Goal: Information Seeking & Learning: Find contact information

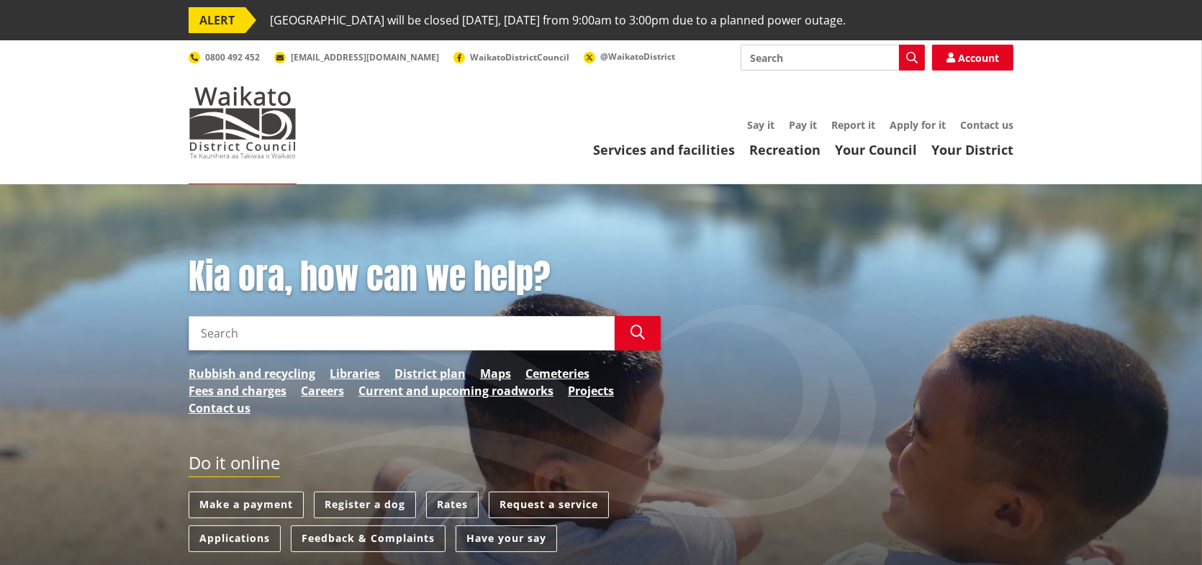
click at [990, 127] on link "Contact us" at bounding box center [986, 125] width 53 height 14
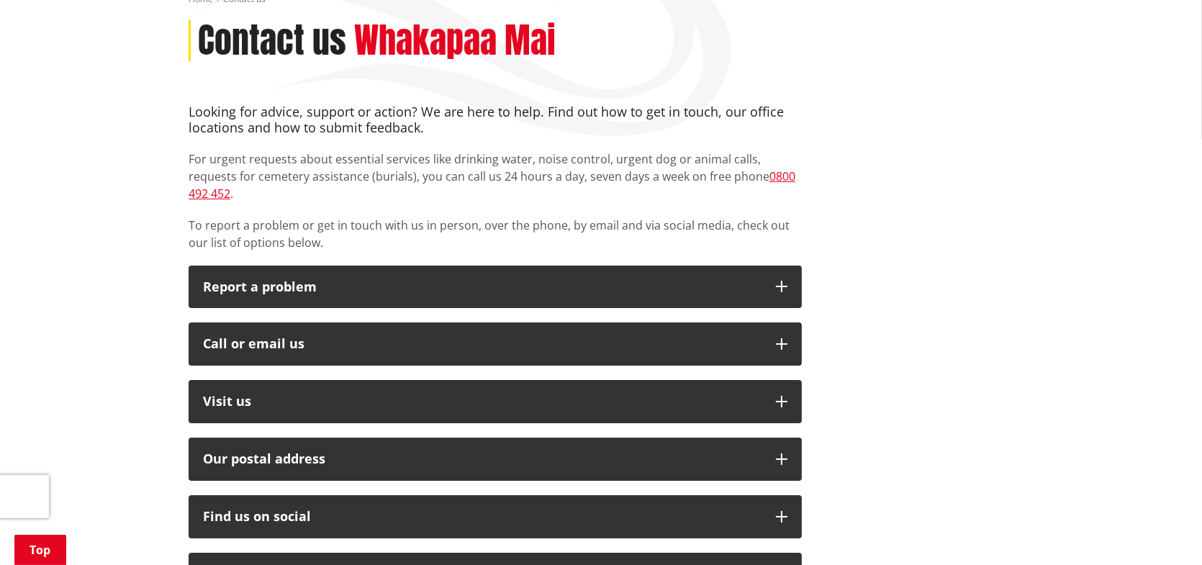
scroll to position [360, 0]
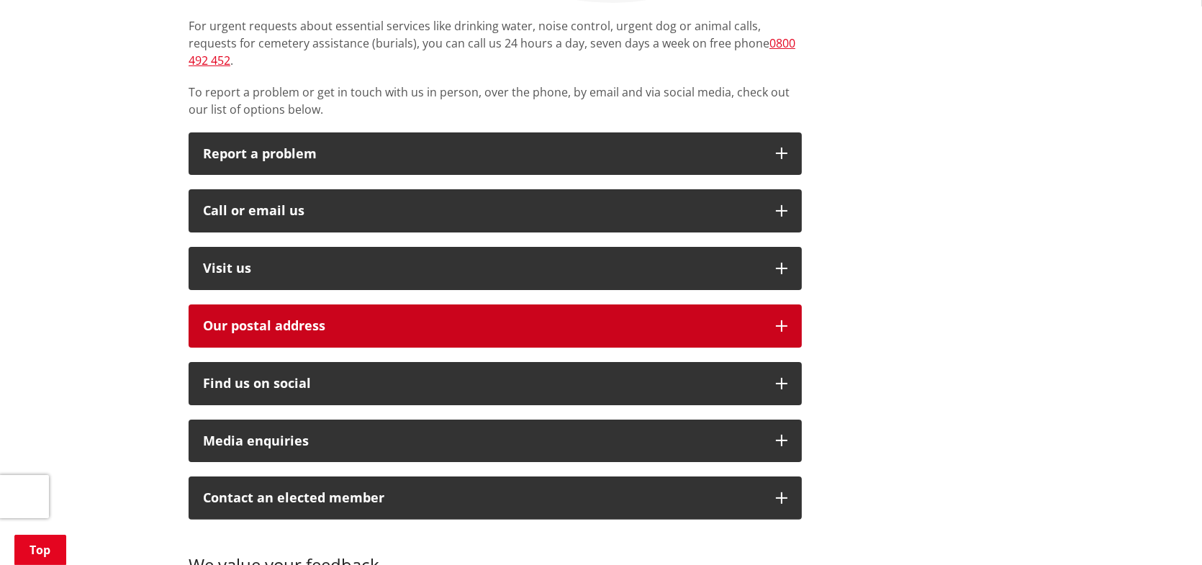
click at [258, 319] on h2 "Our postal address" at bounding box center [482, 326] width 558 height 14
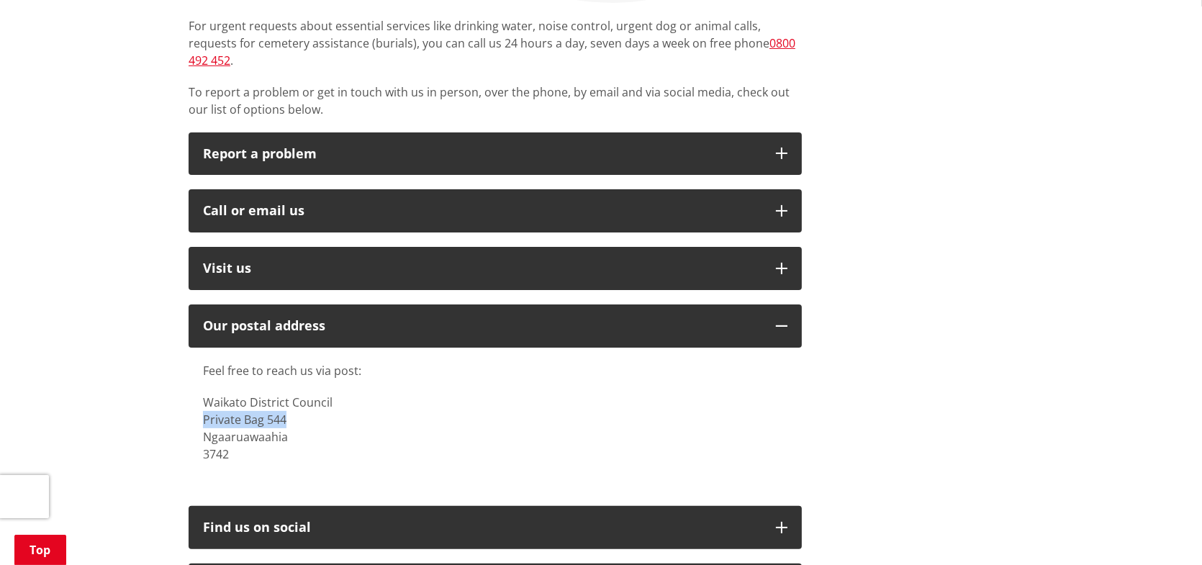
drag, startPoint x: 291, startPoint y: 401, endPoint x: 205, endPoint y: 406, distance: 86.5
click at [205, 406] on p "Waikato District Council Private Bag 544 Ngaaruawaahia 3742" at bounding box center [495, 428] width 584 height 69
copy p "Private Bag 544"
